Goal: Check status: Check status

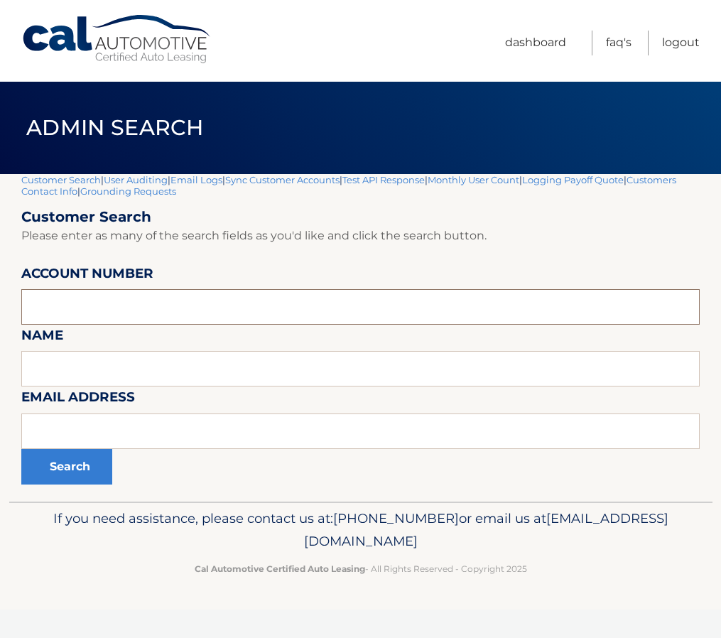
click at [129, 314] on input "text" at bounding box center [360, 307] width 679 height 36
type input "44455956719"
click at [21, 449] on button "Search" at bounding box center [66, 467] width 91 height 36
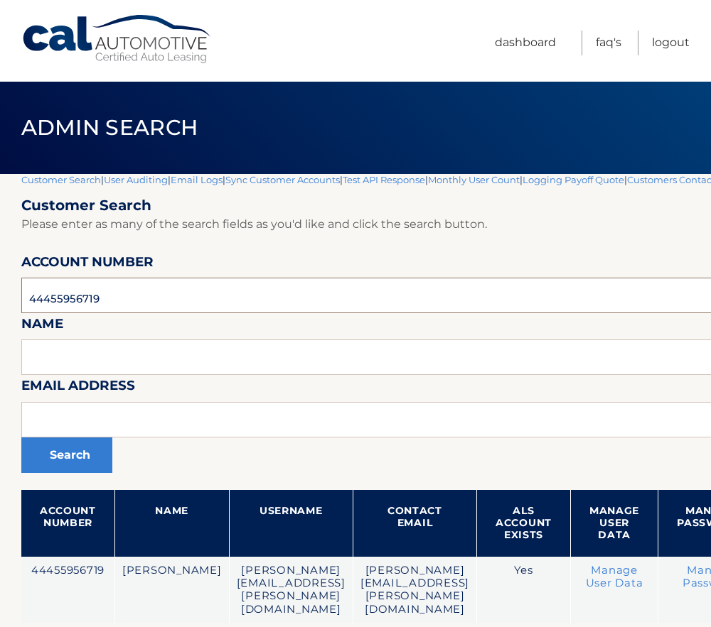
click at [75, 298] on input "44455956719" at bounding box center [468, 296] width 894 height 36
click at [156, 307] on input "4445597" at bounding box center [468, 296] width 894 height 36
click at [163, 310] on input "444559727" at bounding box center [468, 296] width 894 height 36
click at [105, 300] on input "444559727" at bounding box center [468, 296] width 894 height 36
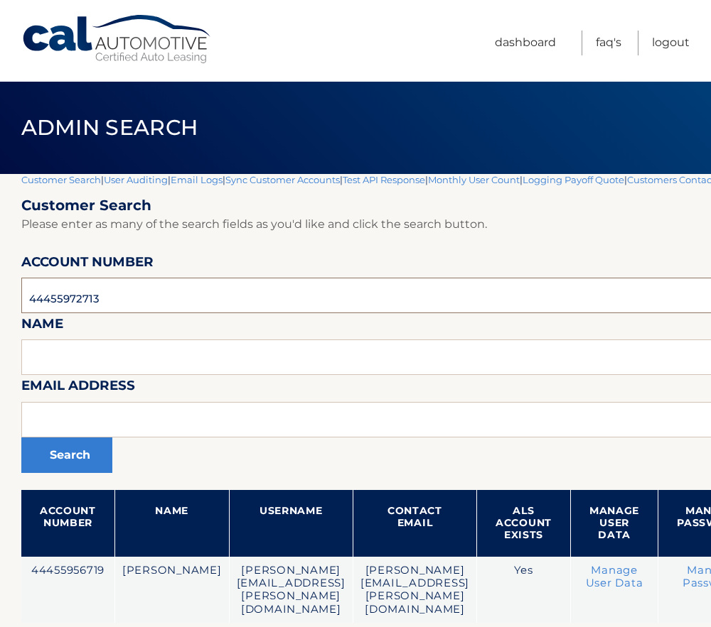
type input "44455972713"
click at [21, 438] on button "Search" at bounding box center [66, 456] width 91 height 36
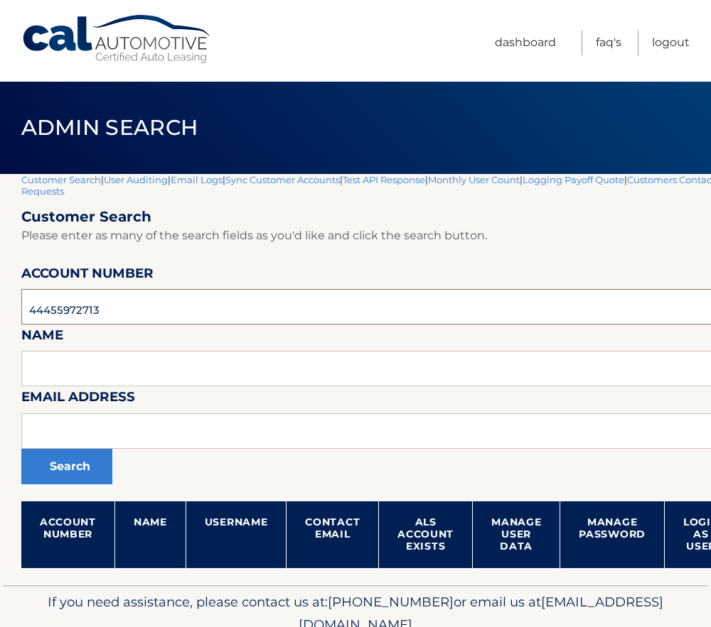
click at [74, 315] on input "44455972713" at bounding box center [419, 307] width 796 height 36
click at [92, 310] on input "44455972713" at bounding box center [419, 307] width 796 height 36
type input "44455969501"
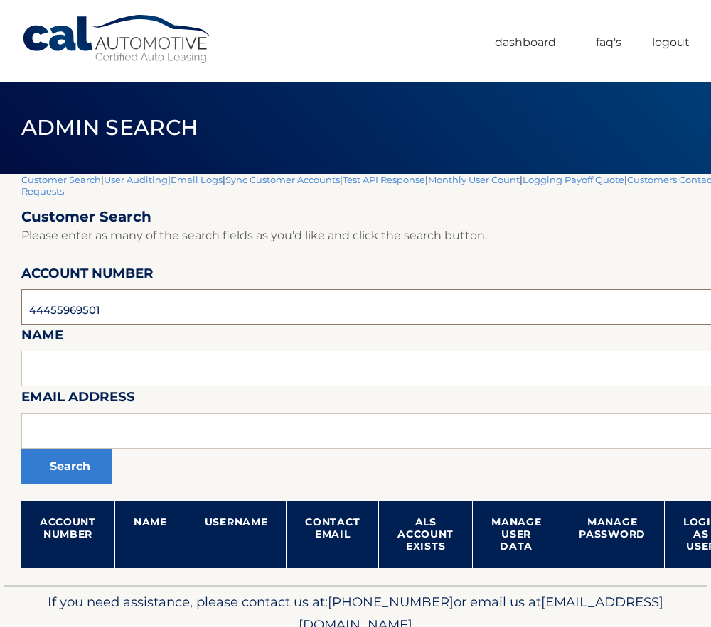
click at [21, 449] on button "Search" at bounding box center [66, 467] width 91 height 36
